Goal: Task Accomplishment & Management: Manage account settings

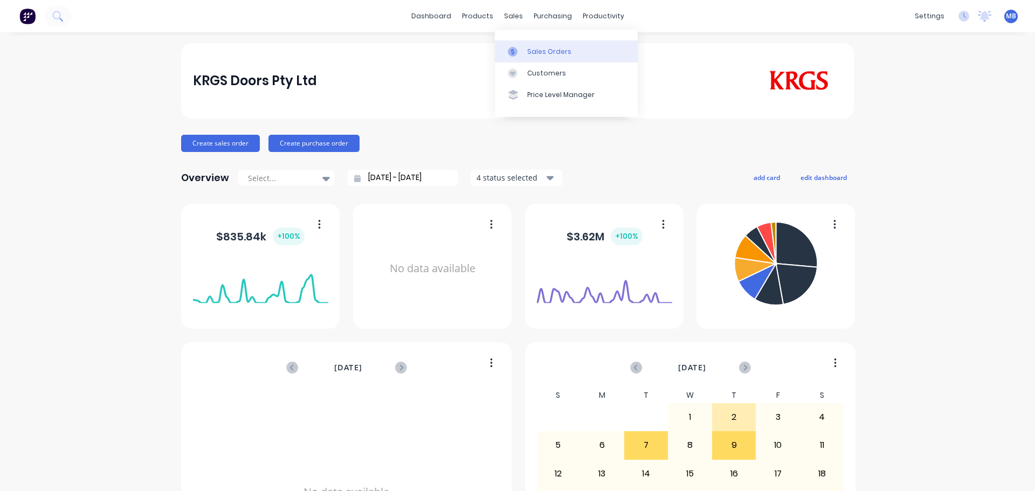
click at [526, 53] on link "Sales Orders" at bounding box center [566, 51] width 143 height 22
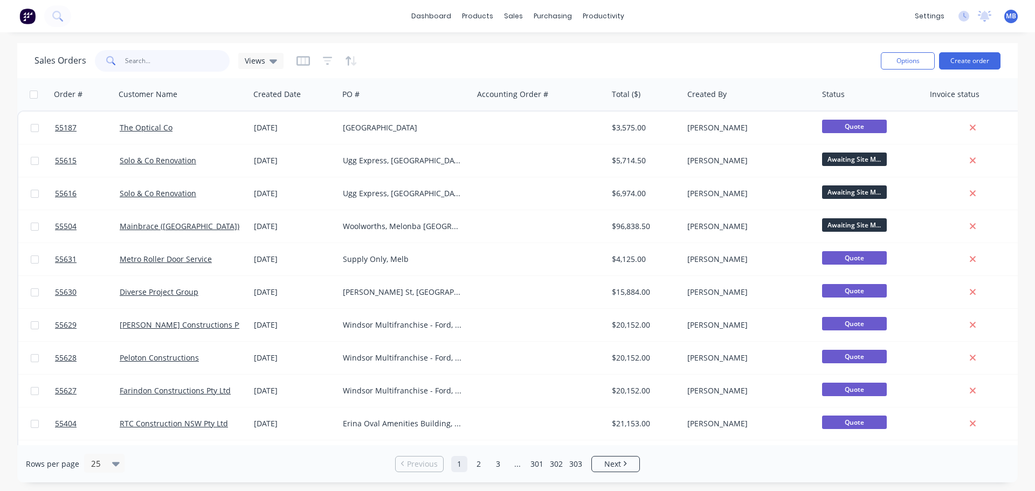
click at [143, 59] on input "text" at bounding box center [177, 61] width 105 height 22
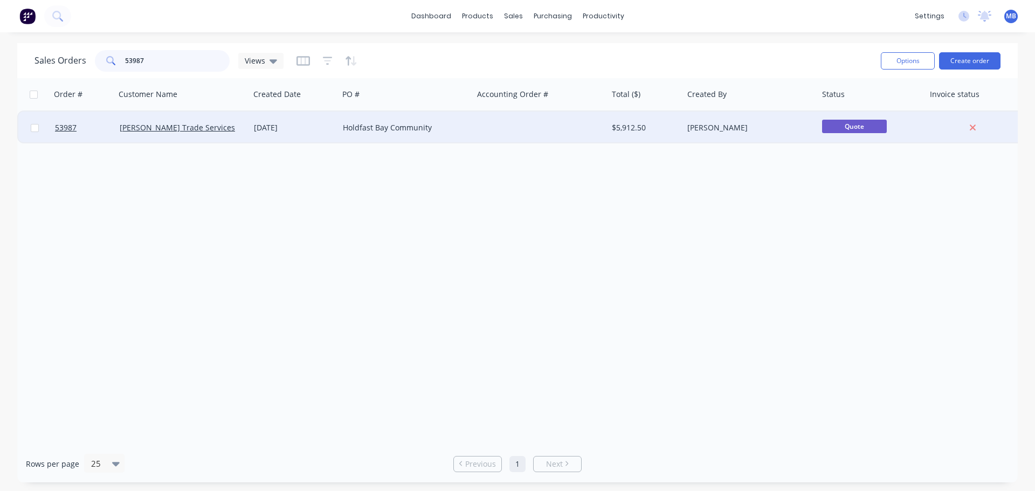
type input "53987"
click at [769, 126] on div "[PERSON_NAME]" at bounding box center [747, 127] width 120 height 11
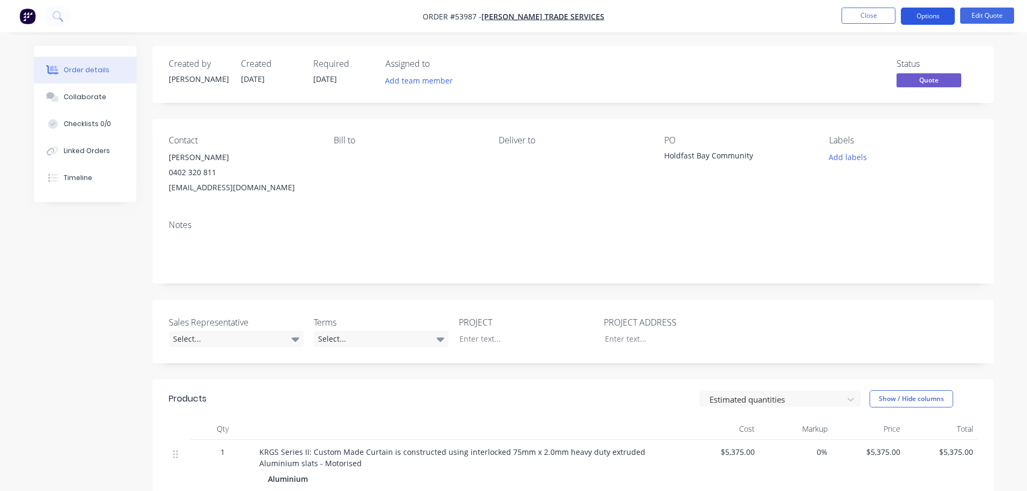
click at [931, 12] on button "Options" at bounding box center [928, 16] width 54 height 17
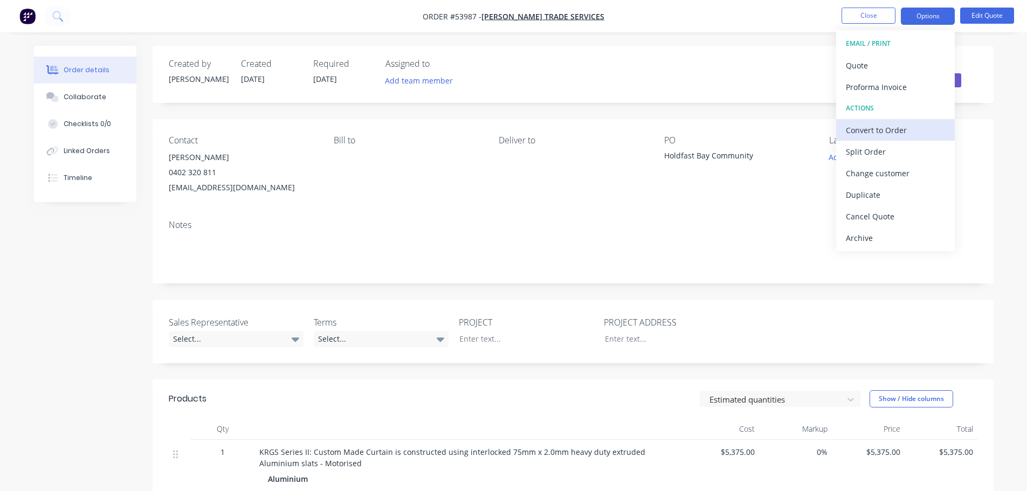
click at [861, 128] on div "Convert to Order" at bounding box center [895, 130] width 99 height 16
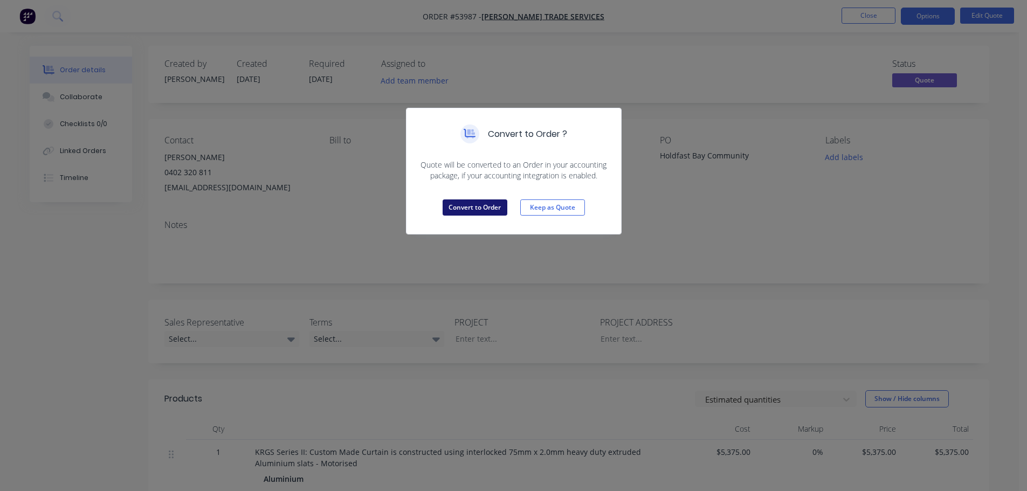
click at [497, 211] on button "Convert to Order" at bounding box center [475, 207] width 65 height 16
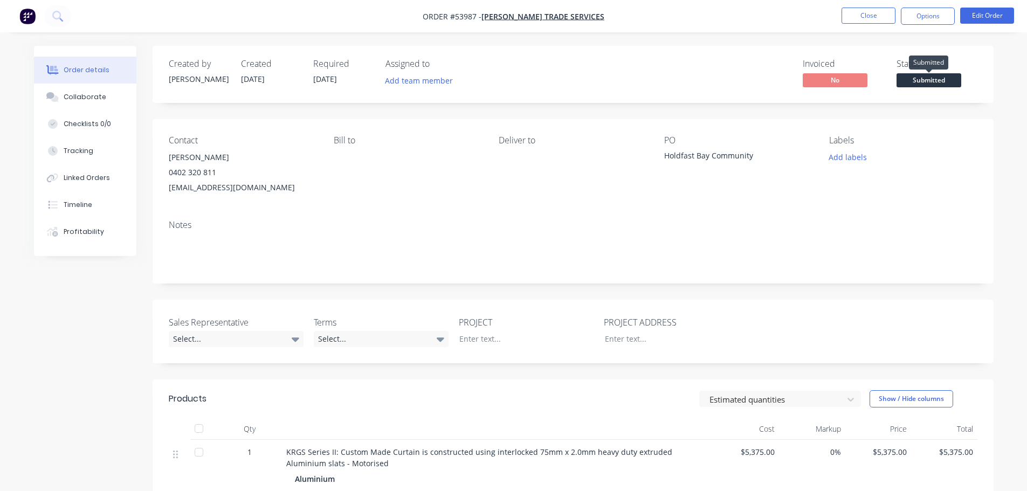
click at [928, 80] on span "Submitted" at bounding box center [928, 79] width 65 height 13
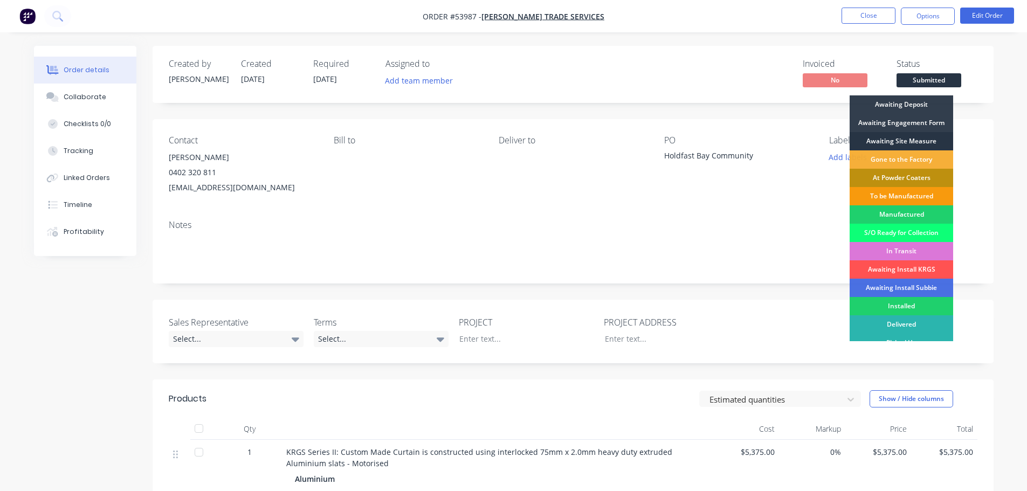
click at [869, 137] on div "Awaiting Site Measure" at bounding box center [900, 141] width 103 height 18
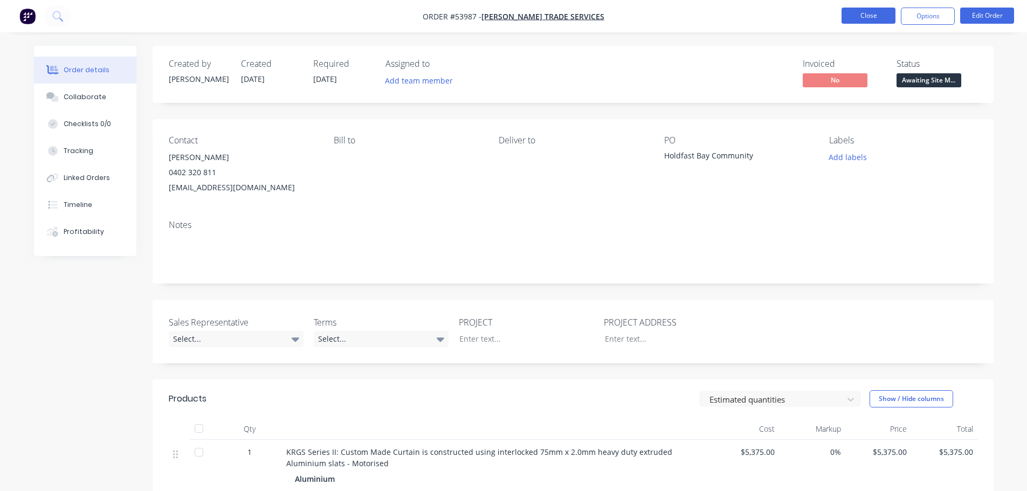
click at [868, 15] on button "Close" at bounding box center [868, 16] width 54 height 16
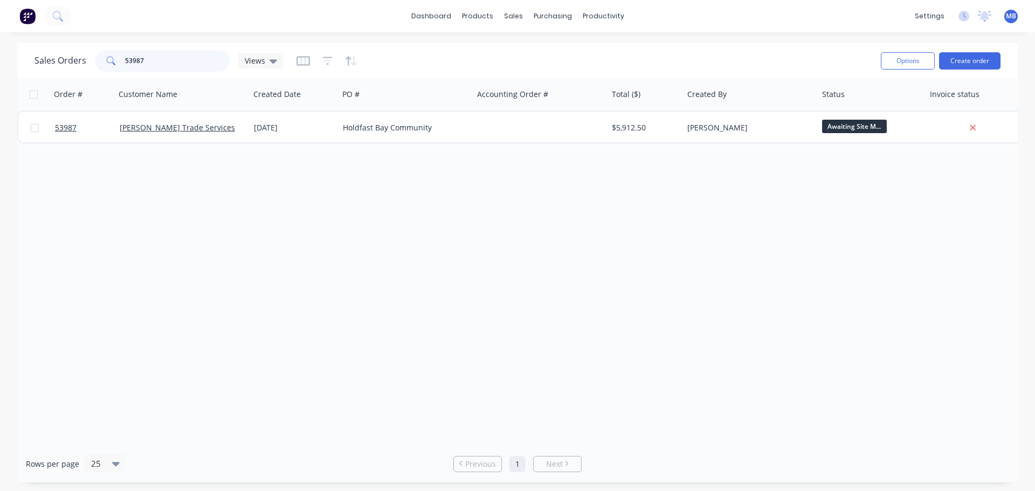
drag, startPoint x: 172, startPoint y: 61, endPoint x: 9, endPoint y: 27, distance: 166.9
click at [37, 37] on div "dashboard products sales purchasing productivity dashboard products Product Cat…" at bounding box center [517, 245] width 1035 height 491
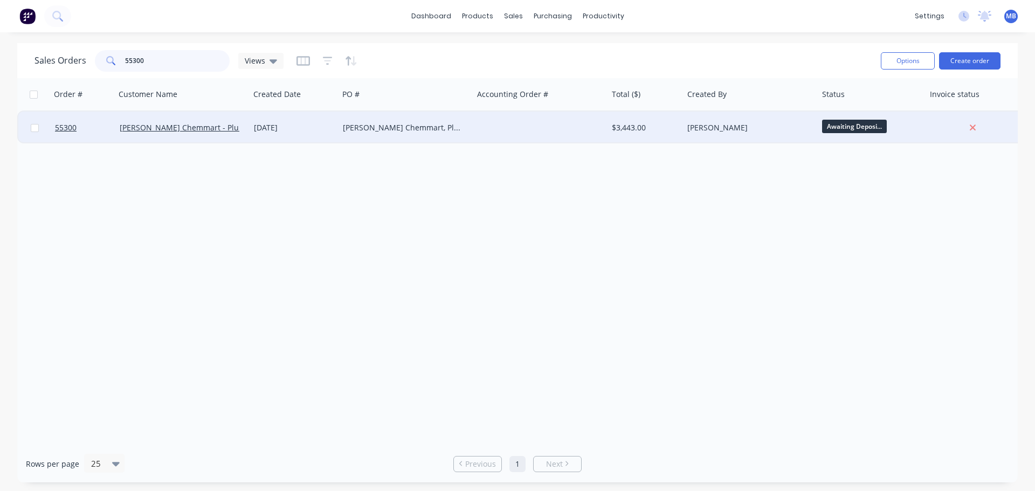
type input "55300"
click at [763, 129] on div "[PERSON_NAME]" at bounding box center [747, 127] width 120 height 11
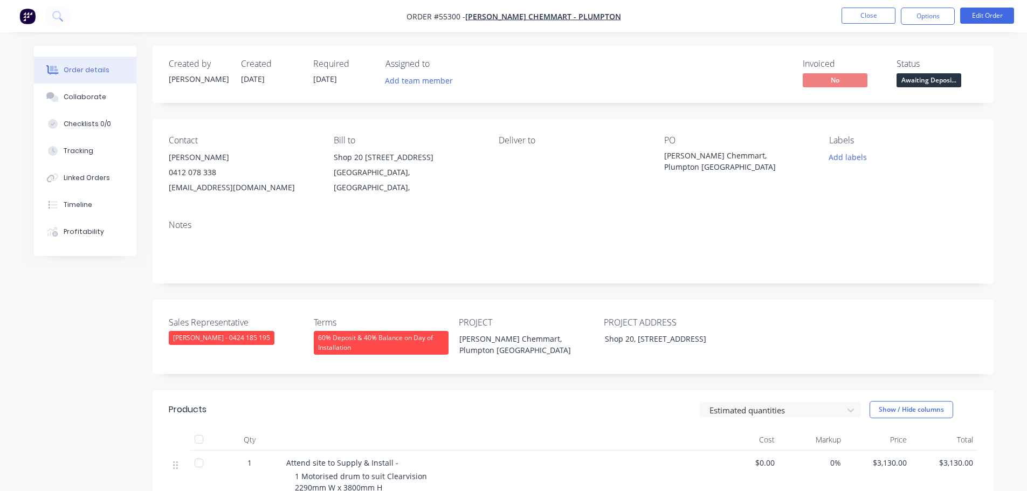
click at [921, 84] on span "Awaiting Deposi..." at bounding box center [928, 79] width 65 height 13
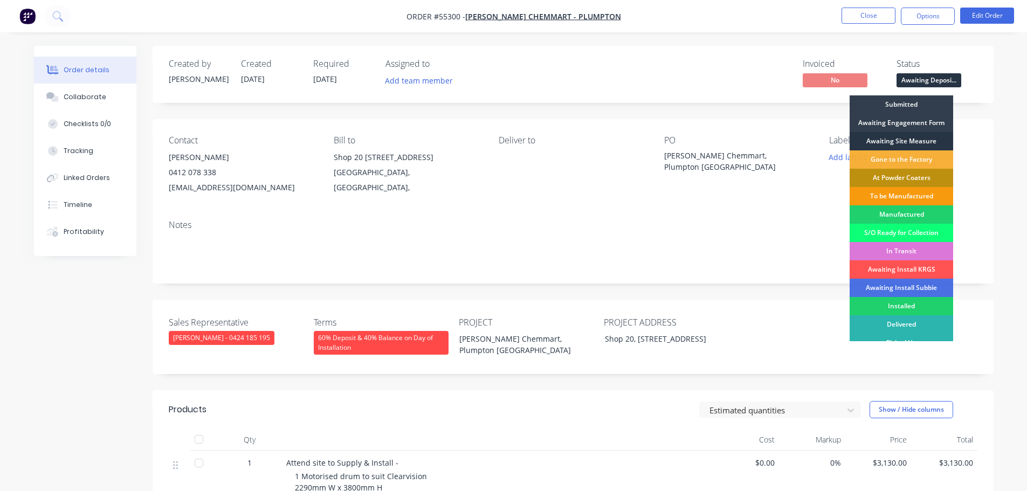
click at [903, 139] on div "Awaiting Site Measure" at bounding box center [900, 141] width 103 height 18
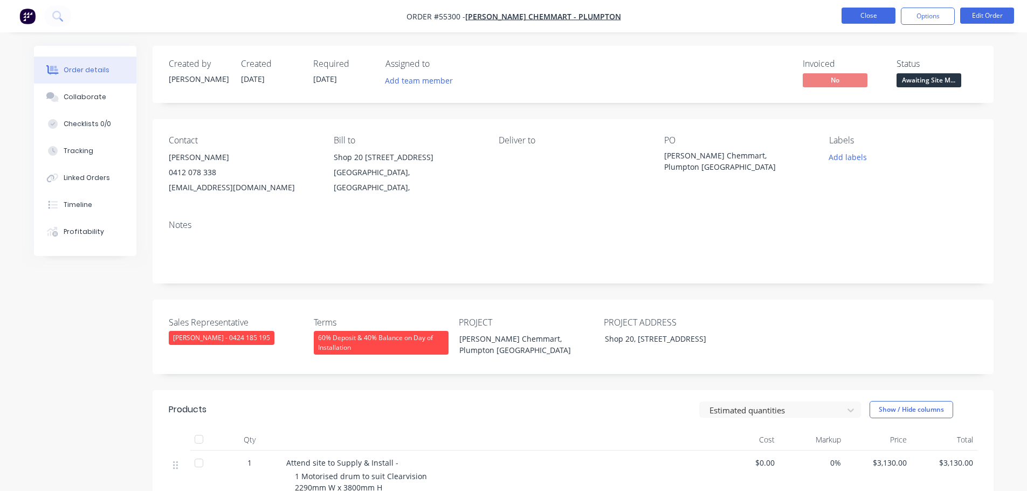
click at [870, 14] on button "Close" at bounding box center [868, 16] width 54 height 16
